Goal: Task Accomplishment & Management: Use online tool/utility

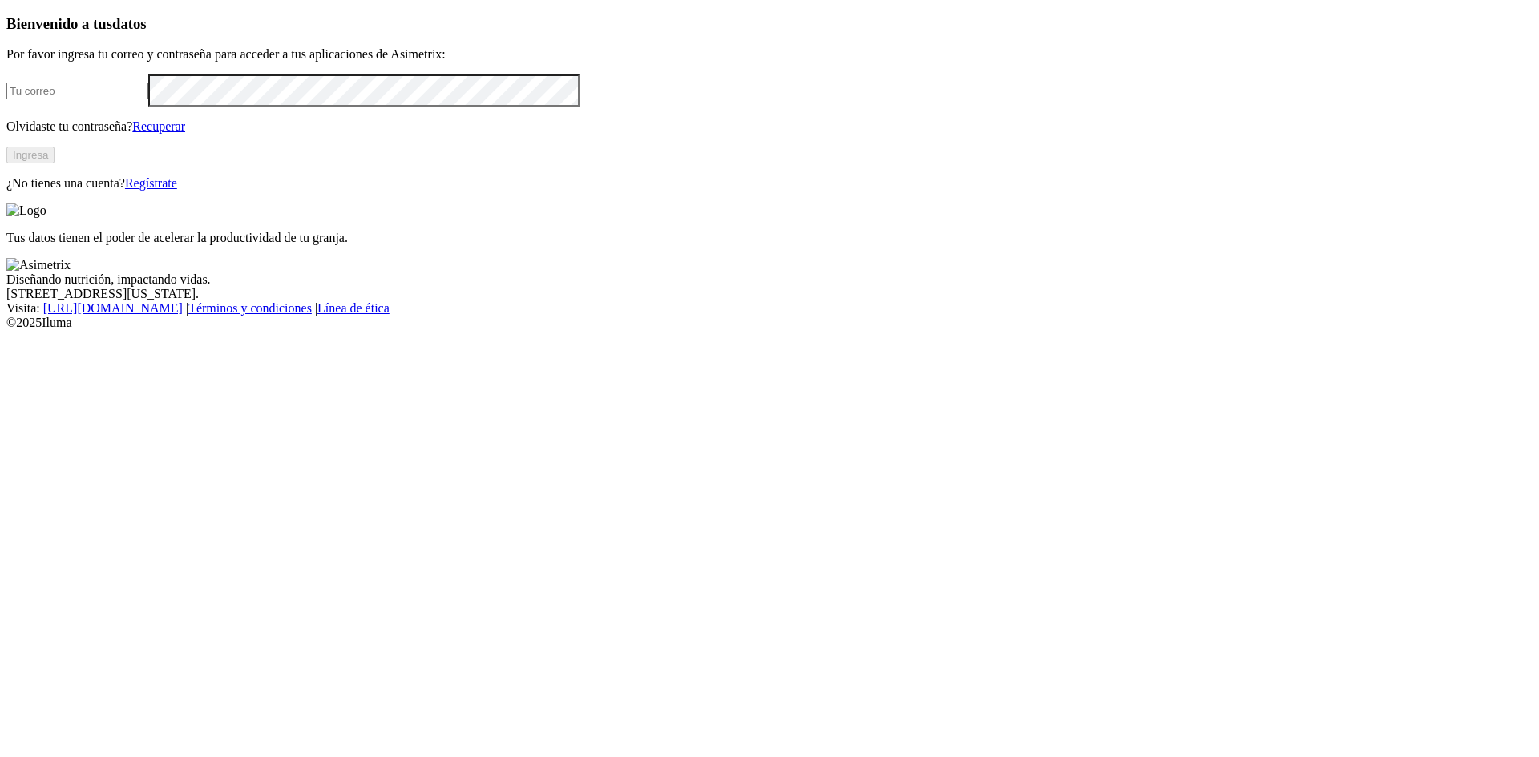
click at [148, 99] on input "email" at bounding box center [77, 91] width 142 height 17
click at [6, 330] on com-1password-button at bounding box center [6, 330] width 0 height 0
type input "alejandro.sanchez@premexcorp.com"
click at [54, 163] on button "Ingresa" at bounding box center [30, 155] width 48 height 17
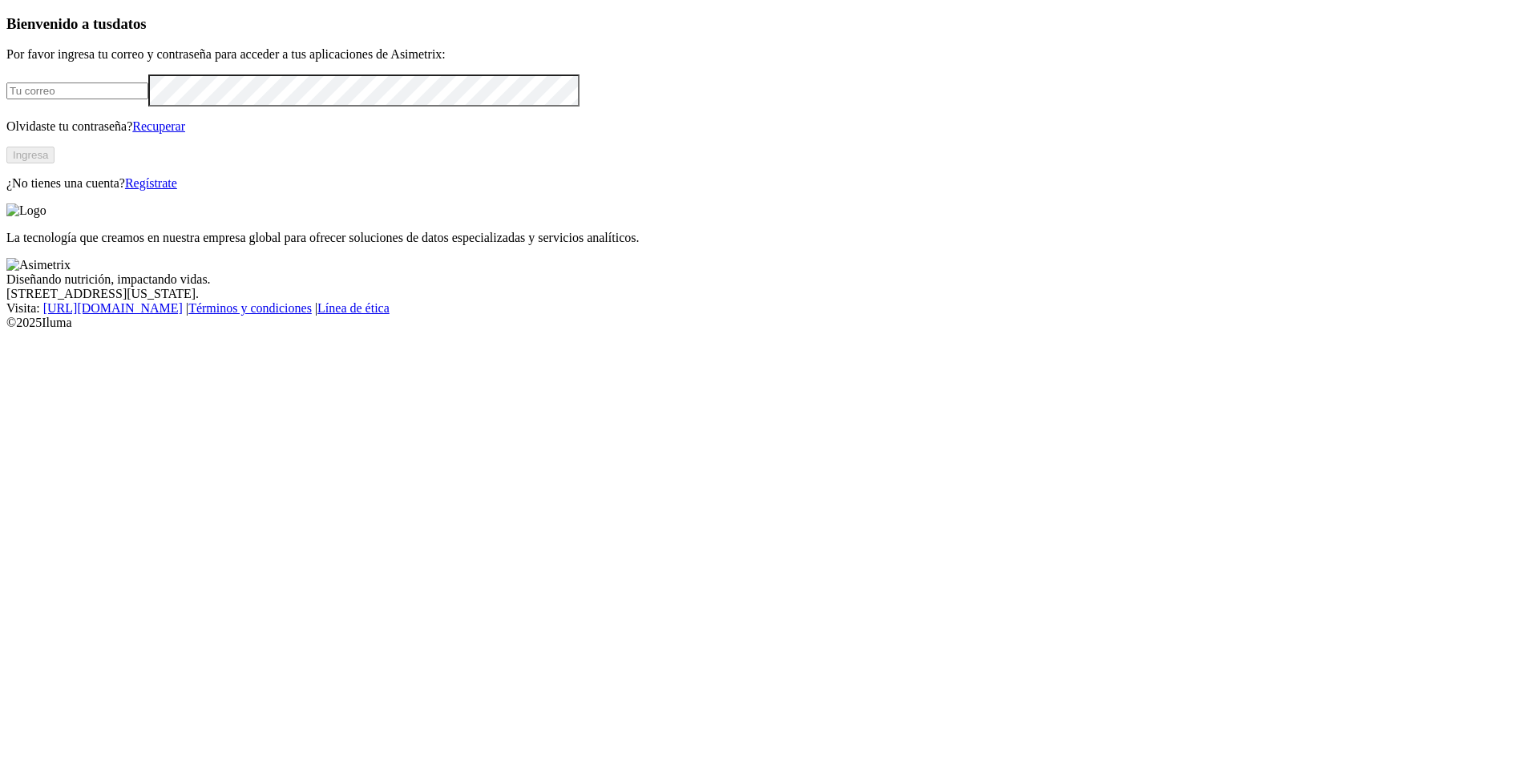
click at [148, 99] on input "email" at bounding box center [77, 91] width 142 height 17
type input "[PERSON_NAME][EMAIL_ADDRESS][PERSON_NAME][DOMAIN_NAME]"
click at [54, 163] on button "Ingresa" at bounding box center [30, 155] width 48 height 17
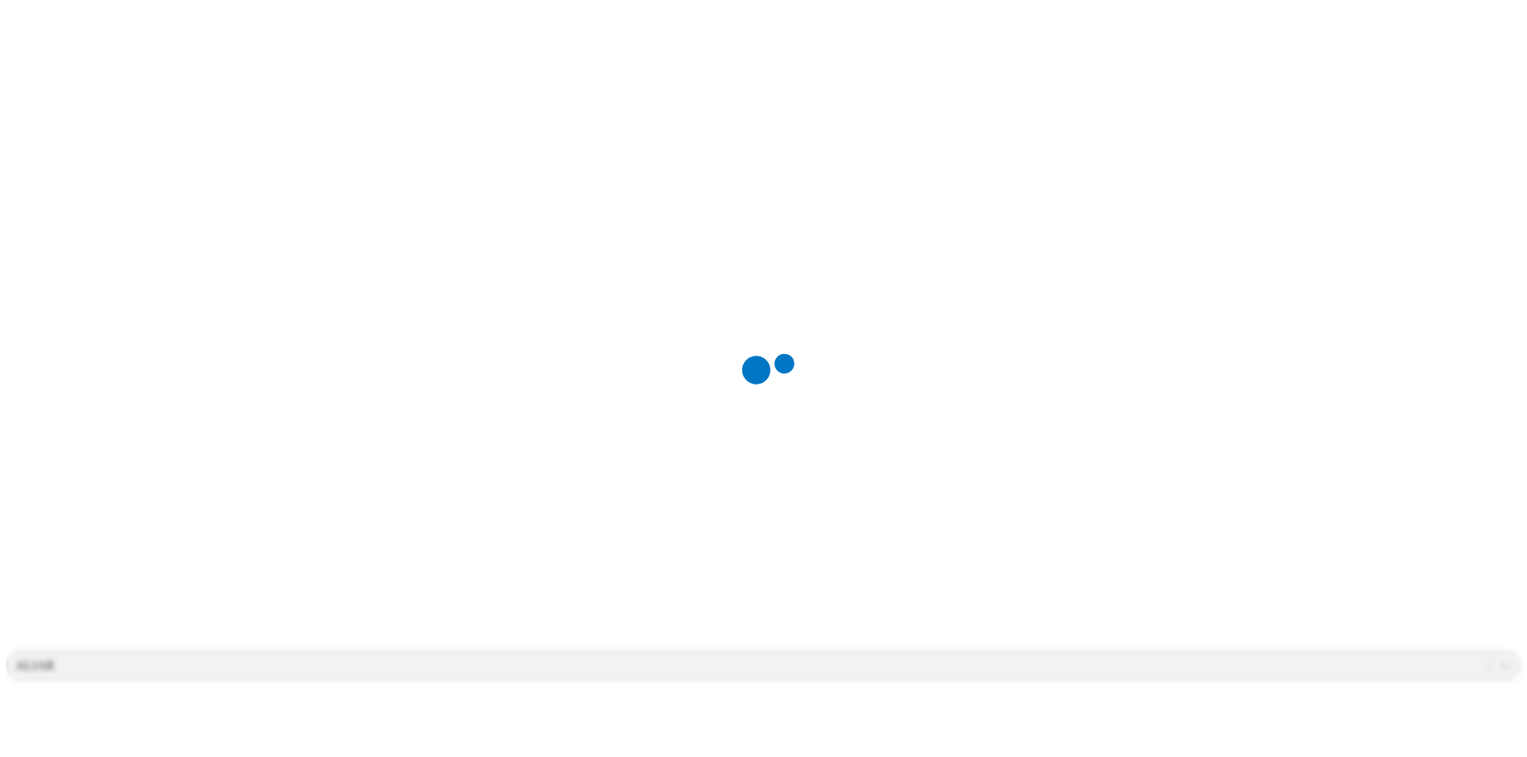
click at [405, 31] on div at bounding box center [769, 378] width 1527 height 757
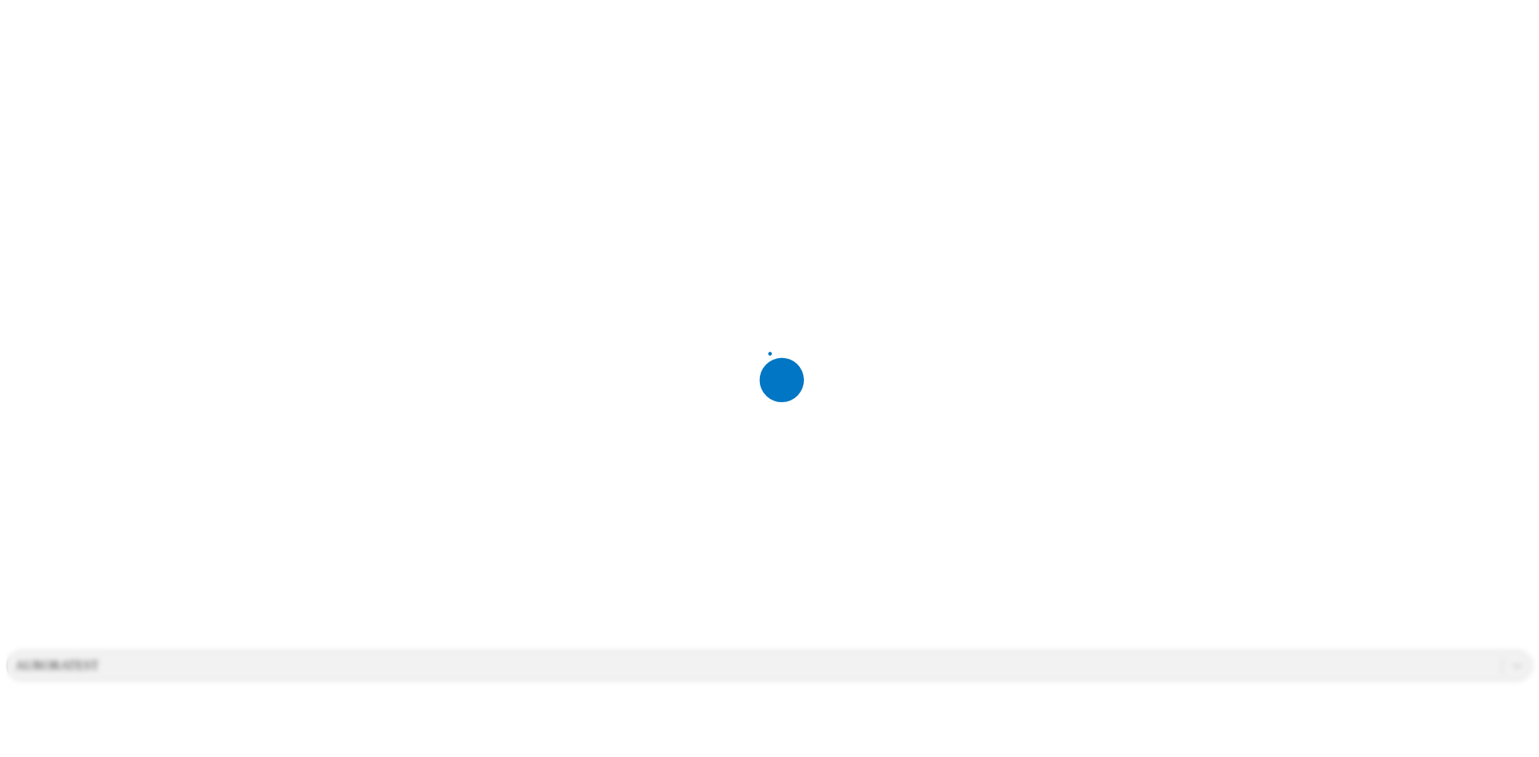
click at [345, 79] on div at bounding box center [775, 378] width 1539 height 757
